Goal: Information Seeking & Learning: Learn about a topic

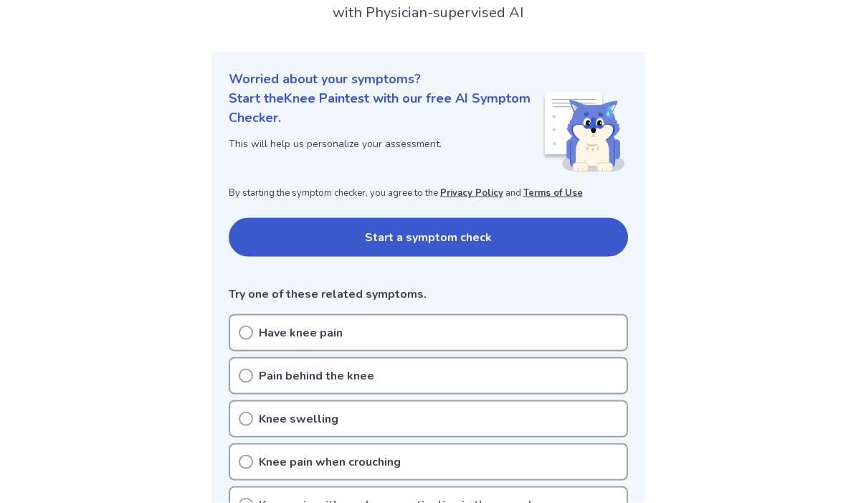
scroll to position [116, 0]
click at [245, 376] on icon at bounding box center [246, 375] width 14 height 14
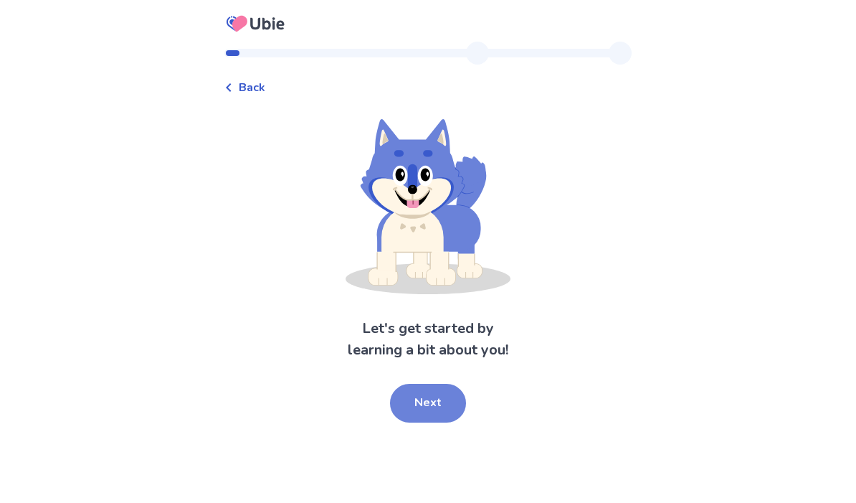
click at [414, 404] on button "Next" at bounding box center [428, 403] width 76 height 39
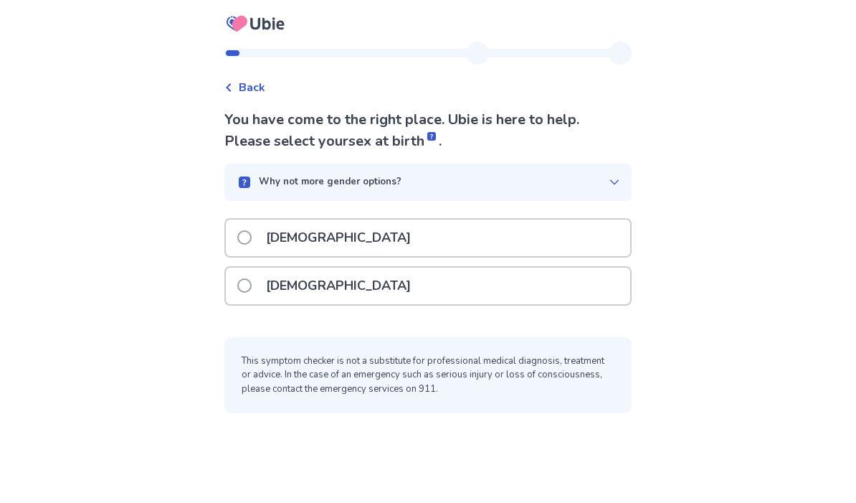
click at [247, 289] on span at bounding box center [244, 285] width 14 height 14
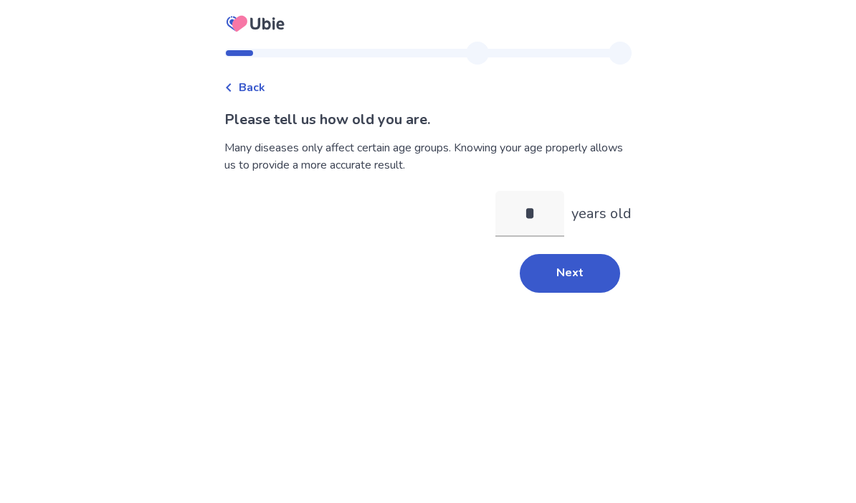
type input "**"
click at [546, 274] on button "Next" at bounding box center [570, 273] width 100 height 39
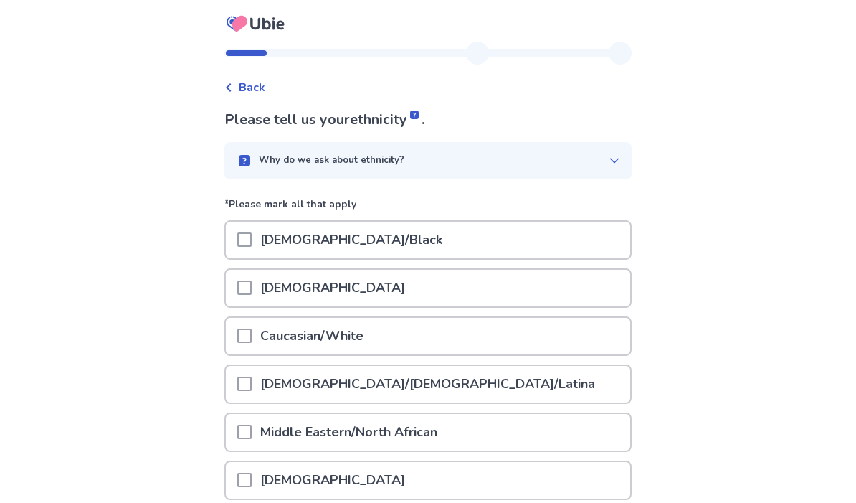
click at [252, 333] on span at bounding box center [244, 335] width 14 height 14
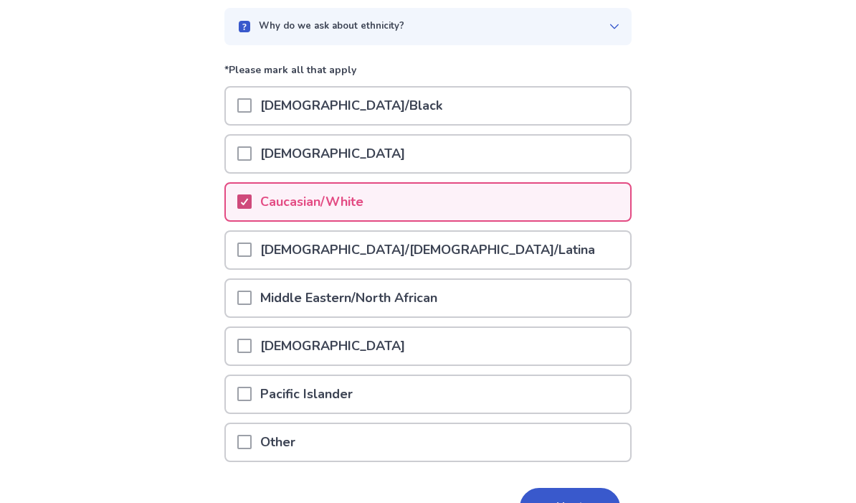
scroll to position [143, 0]
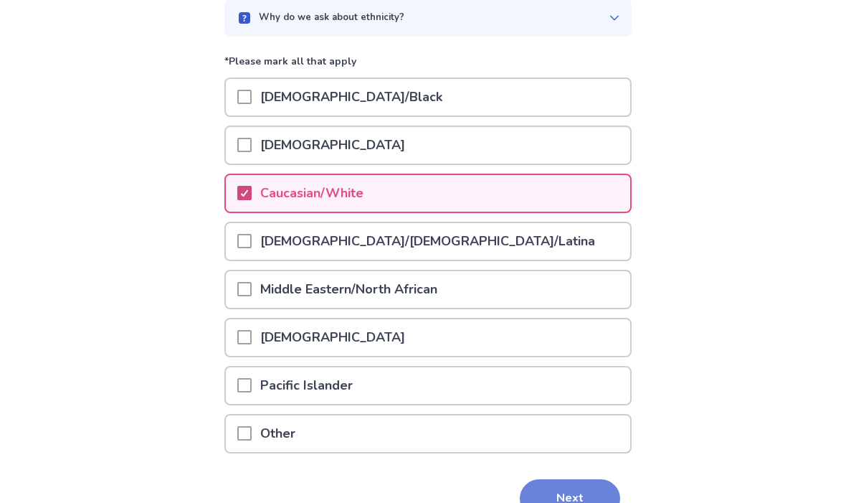
click at [564, 502] on button "Next" at bounding box center [570, 498] width 100 height 39
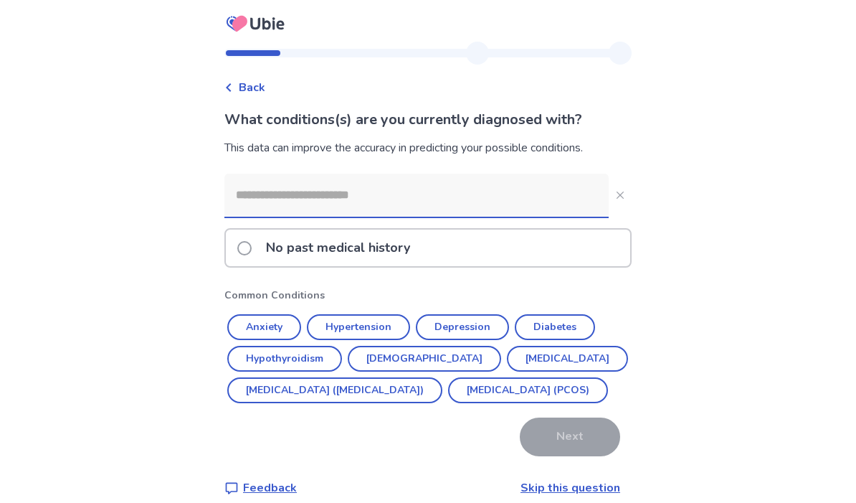
click at [252, 252] on span at bounding box center [244, 248] width 14 height 14
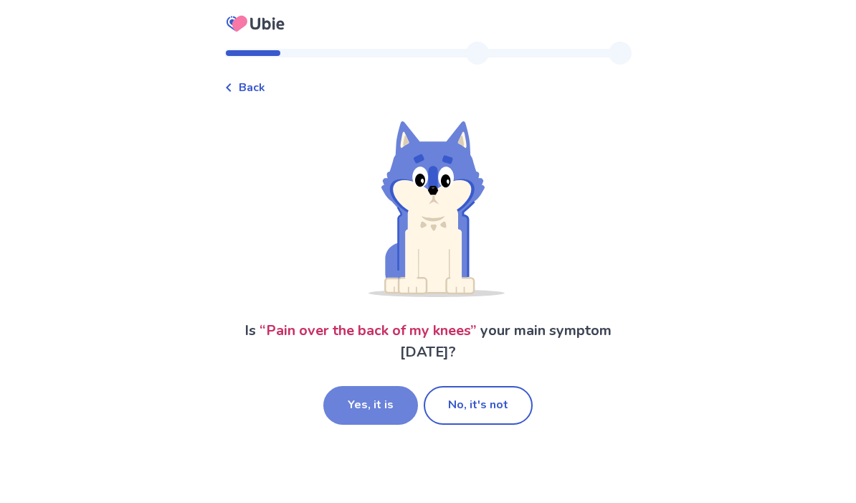
click at [348, 399] on button "Yes, it is" at bounding box center [370, 405] width 95 height 39
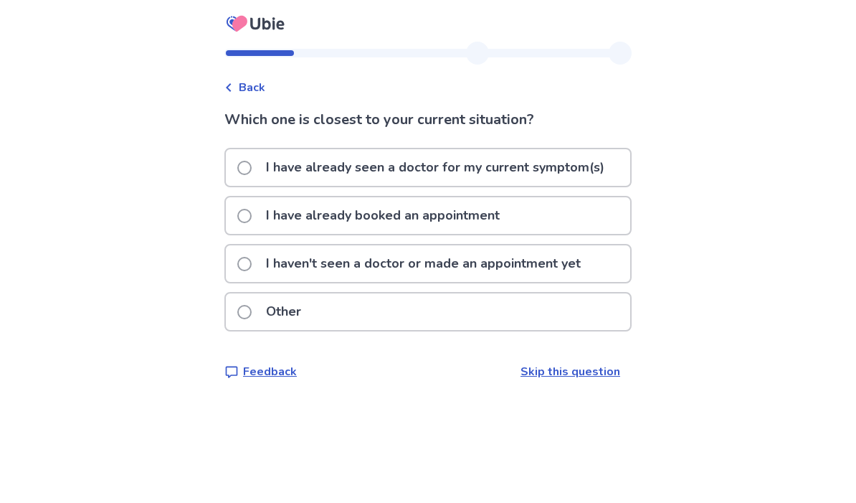
click at [252, 263] on span at bounding box center [244, 264] width 14 height 14
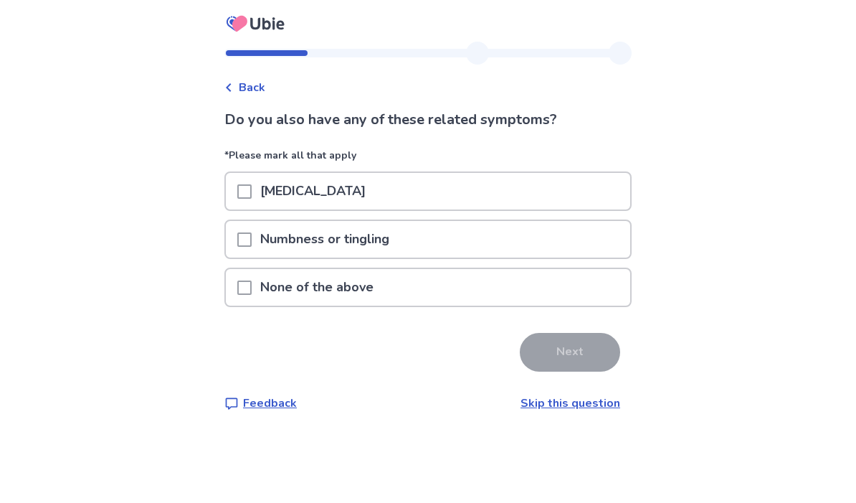
click at [252, 286] on span at bounding box center [244, 287] width 14 height 14
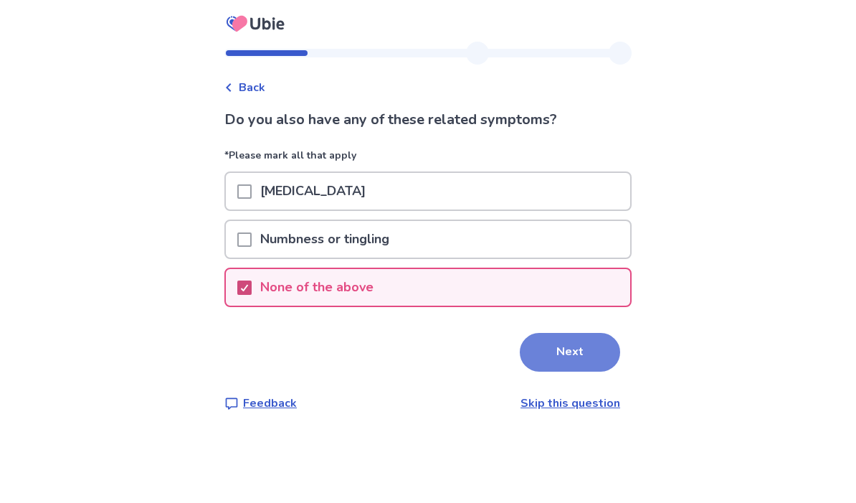
click at [541, 351] on button "Next" at bounding box center [570, 352] width 100 height 39
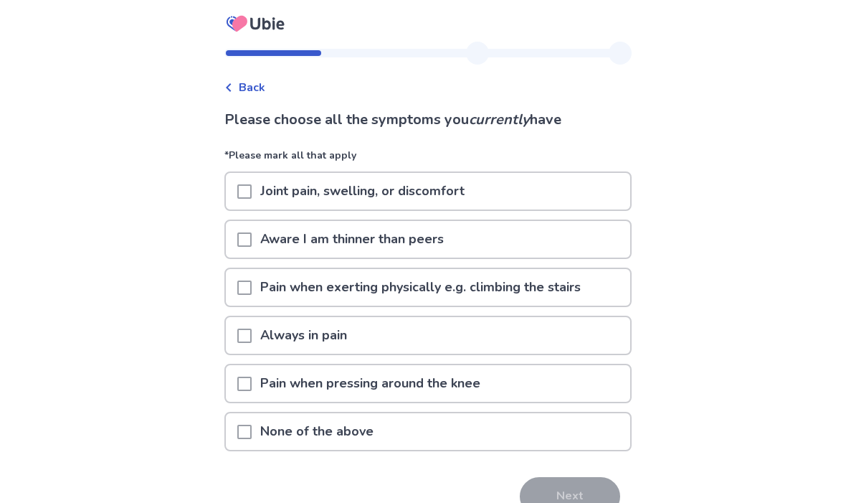
click at [599, 294] on div "Pain when exerting physically e.g. climbing the stairs" at bounding box center [428, 287] width 404 height 37
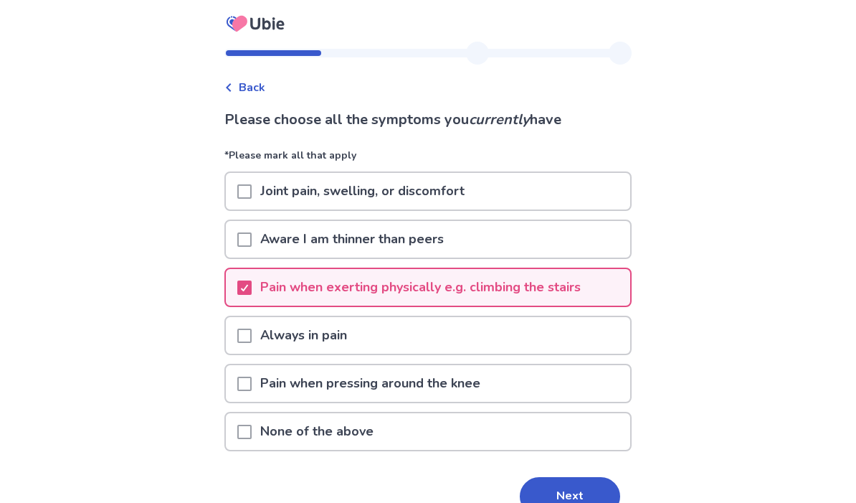
click at [569, 353] on div "Always in pain" at bounding box center [428, 335] width 404 height 37
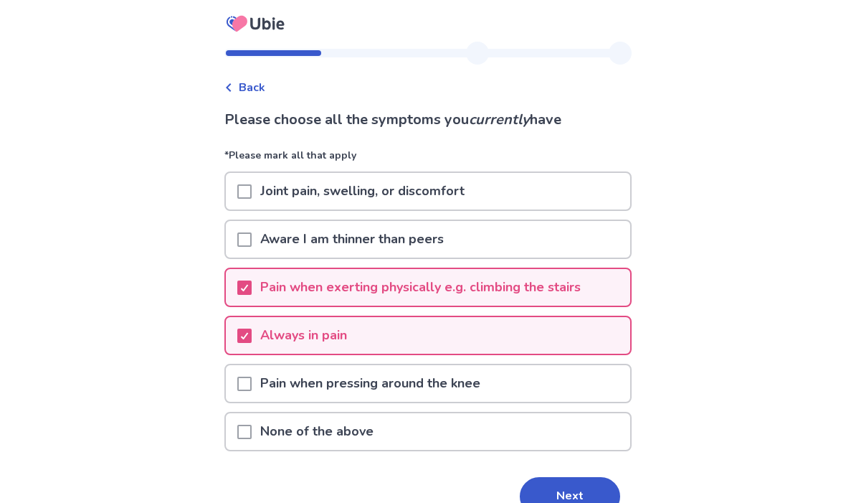
click at [548, 384] on div "Pain when pressing around the knee" at bounding box center [428, 383] width 404 height 37
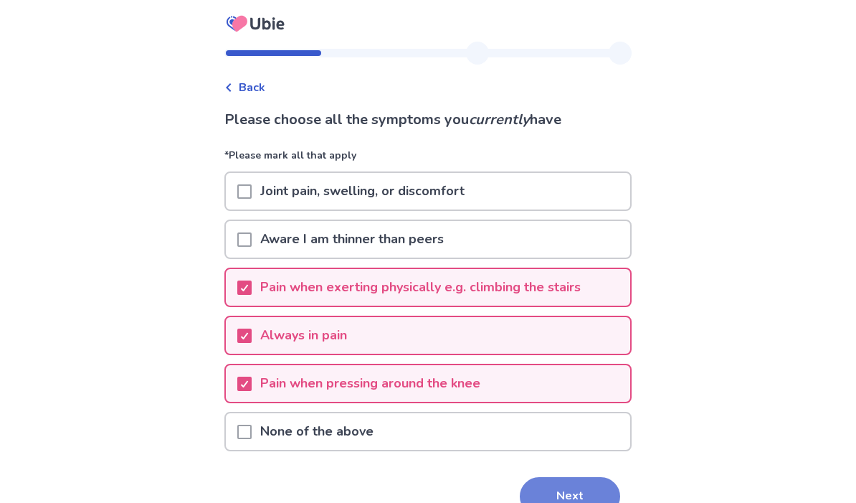
click at [581, 484] on button "Next" at bounding box center [570, 496] width 100 height 39
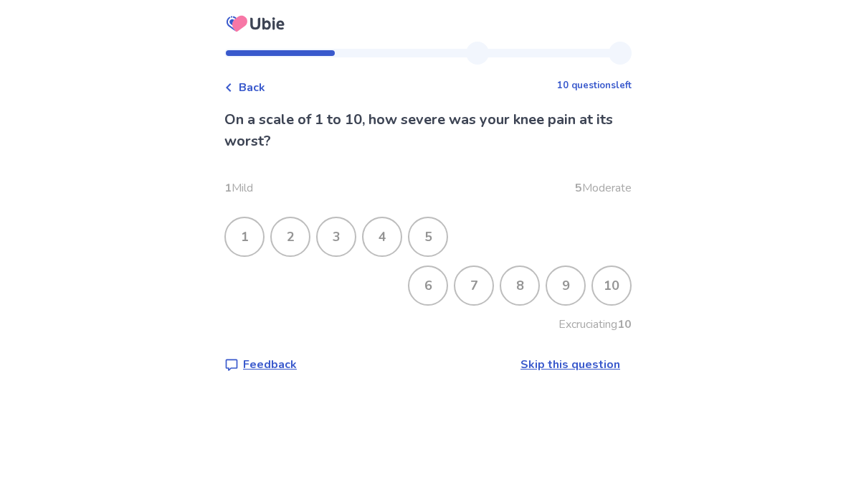
click at [560, 300] on div "9" at bounding box center [565, 285] width 37 height 37
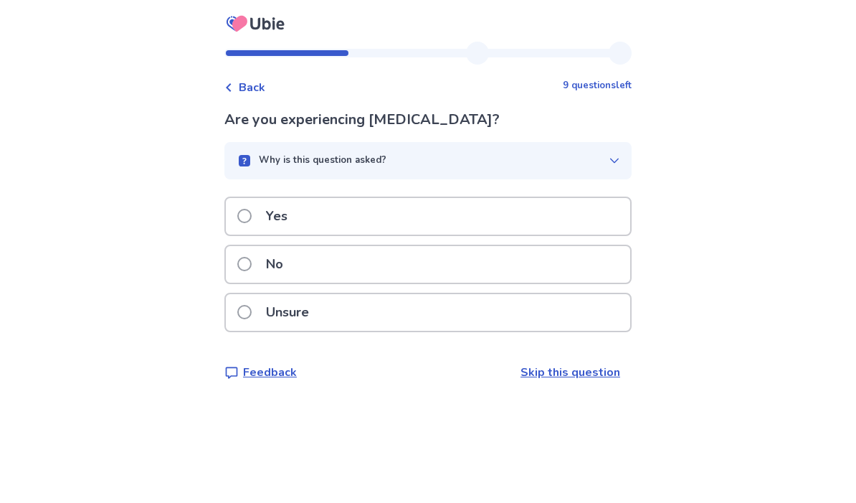
click at [597, 215] on div "Yes" at bounding box center [428, 216] width 404 height 37
click at [558, 260] on div "No" at bounding box center [428, 264] width 404 height 37
click at [533, 267] on div "No" at bounding box center [428, 264] width 404 height 37
click at [487, 215] on div "Yes" at bounding box center [428, 216] width 404 height 37
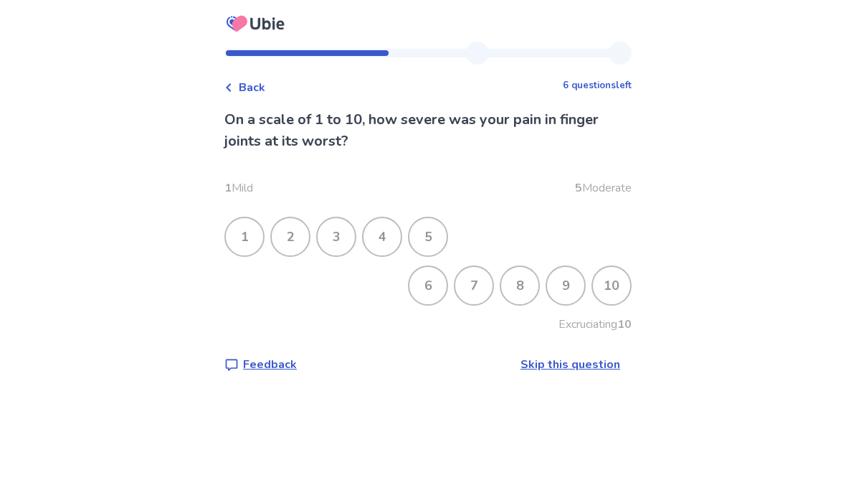
click at [553, 282] on div "9" at bounding box center [565, 285] width 37 height 37
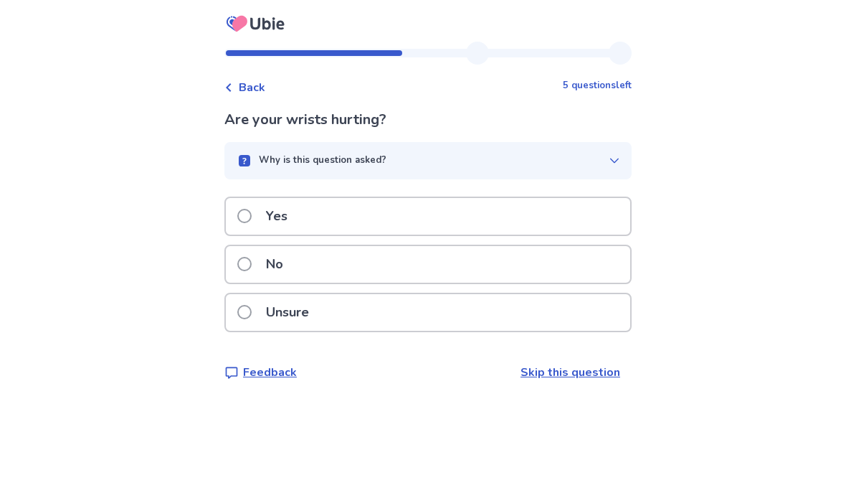
click at [547, 219] on div "Yes" at bounding box center [428, 216] width 404 height 37
click at [590, 214] on div "Yes" at bounding box center [428, 216] width 404 height 37
click at [555, 261] on div "No" at bounding box center [428, 264] width 404 height 37
click at [581, 211] on div "Yes" at bounding box center [428, 216] width 404 height 37
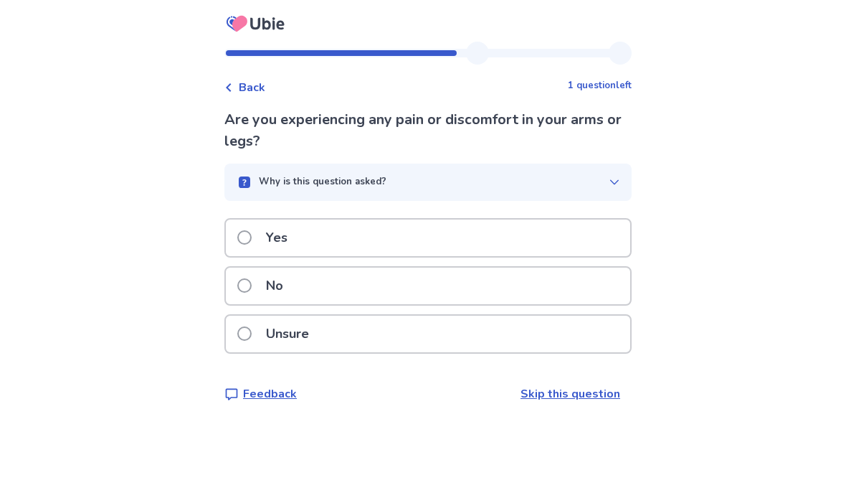
click at [536, 277] on div "No" at bounding box center [428, 285] width 404 height 37
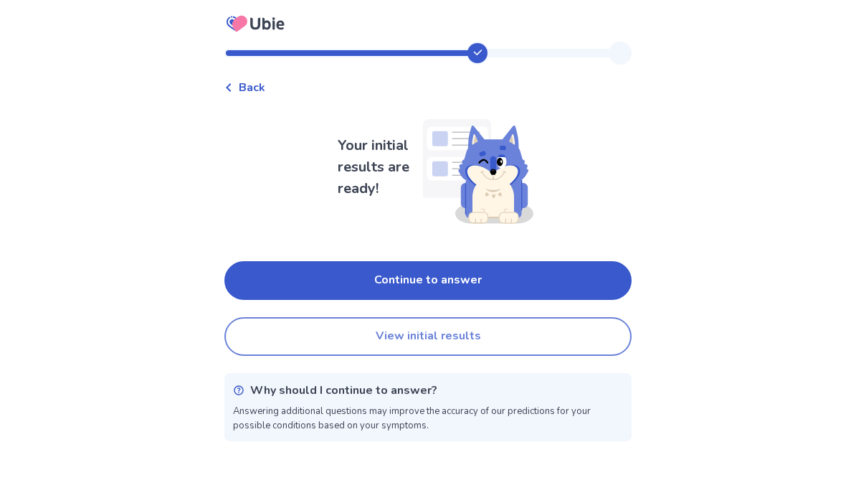
click at [495, 341] on button "View initial results" at bounding box center [427, 336] width 407 height 39
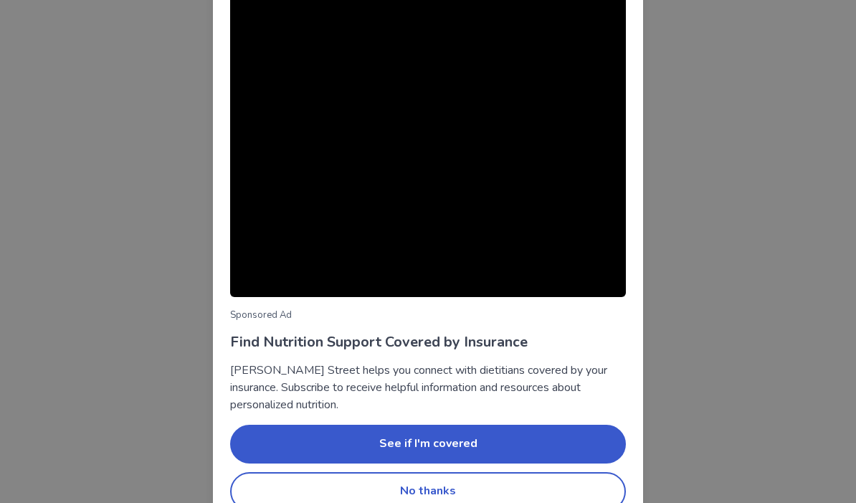
scroll to position [93, 0]
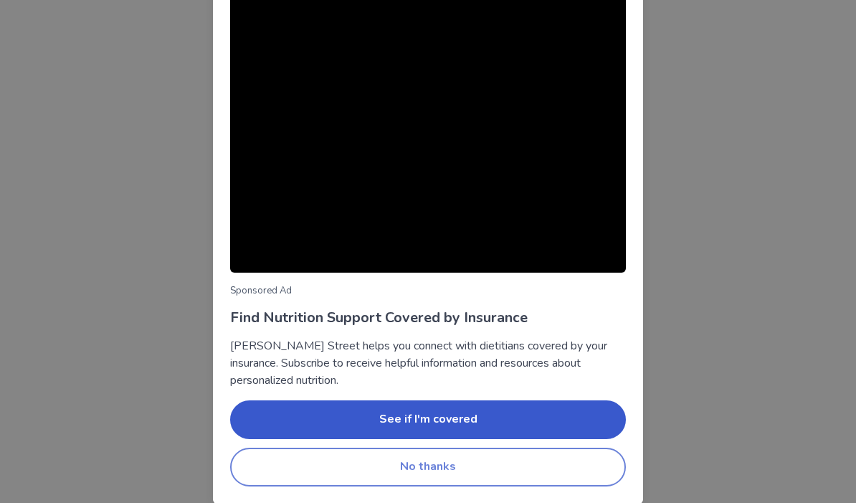
click at [574, 468] on button "No thanks" at bounding box center [428, 466] width 396 height 39
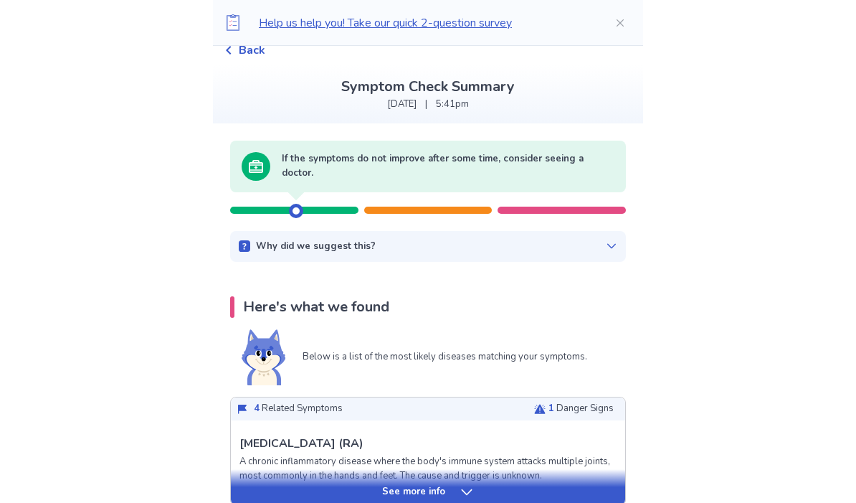
scroll to position [0, 0]
